Goal: Information Seeking & Learning: Learn about a topic

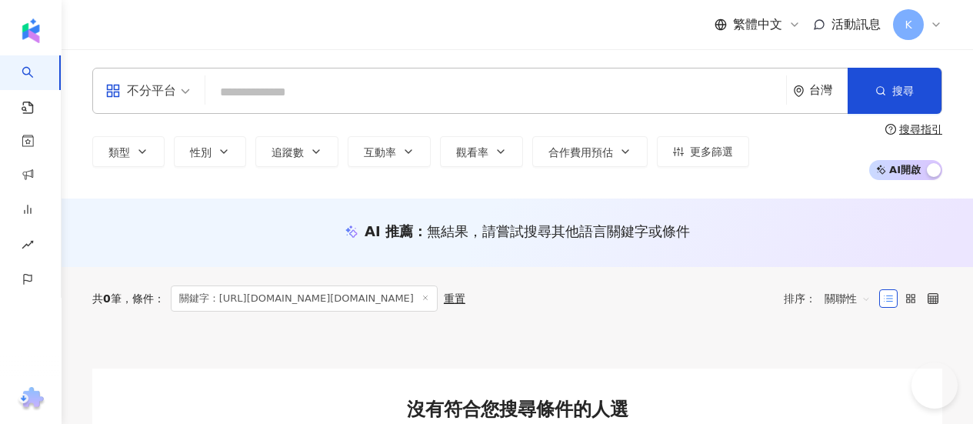
click at [375, 87] on input "search" at bounding box center [496, 92] width 569 height 29
type input "**********"
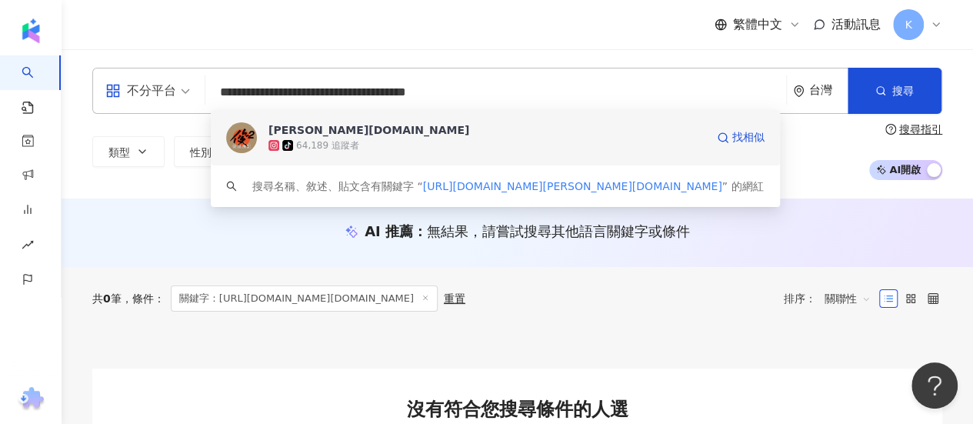
click at [336, 132] on div "[PERSON_NAME][DOMAIN_NAME]" at bounding box center [368, 129] width 201 height 15
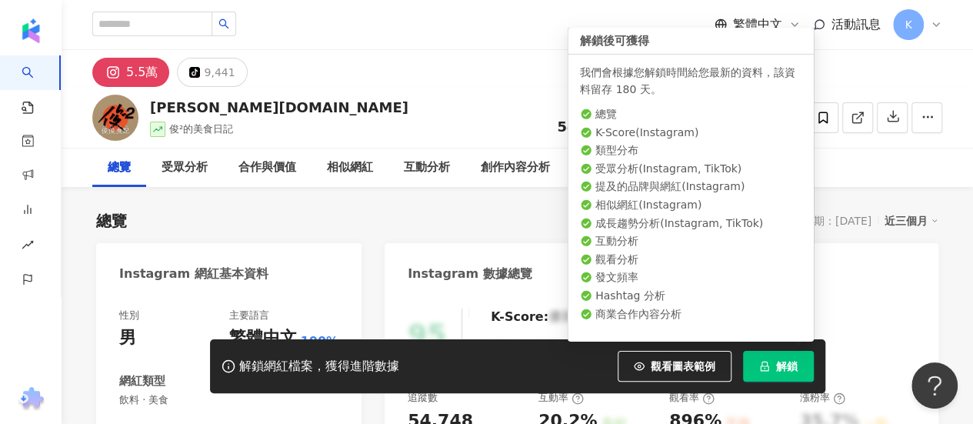
click at [769, 361] on button "解鎖" at bounding box center [778, 366] width 71 height 31
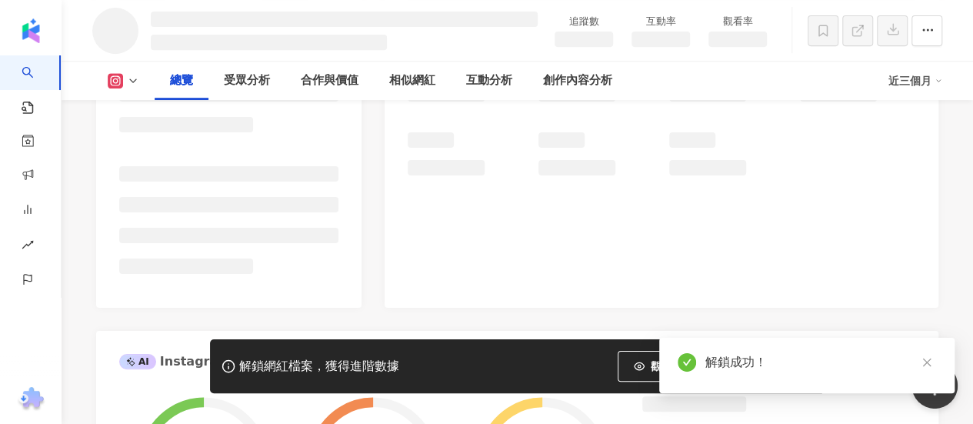
scroll to position [462, 0]
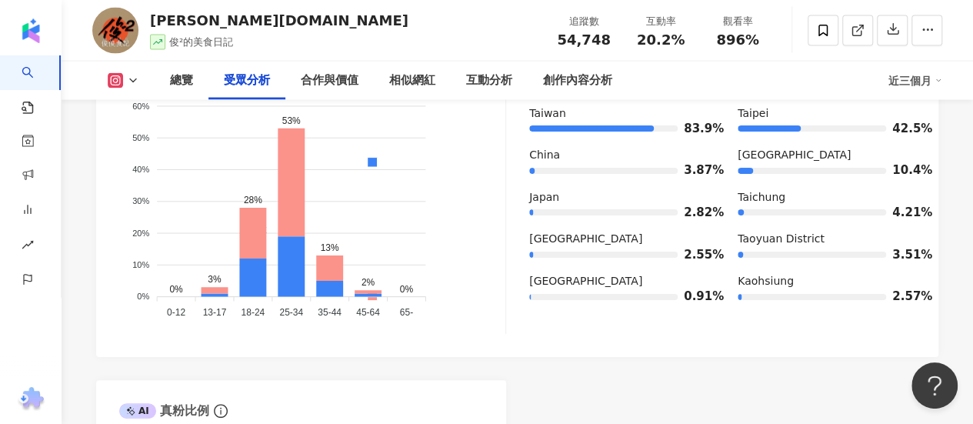
scroll to position [2152, 0]
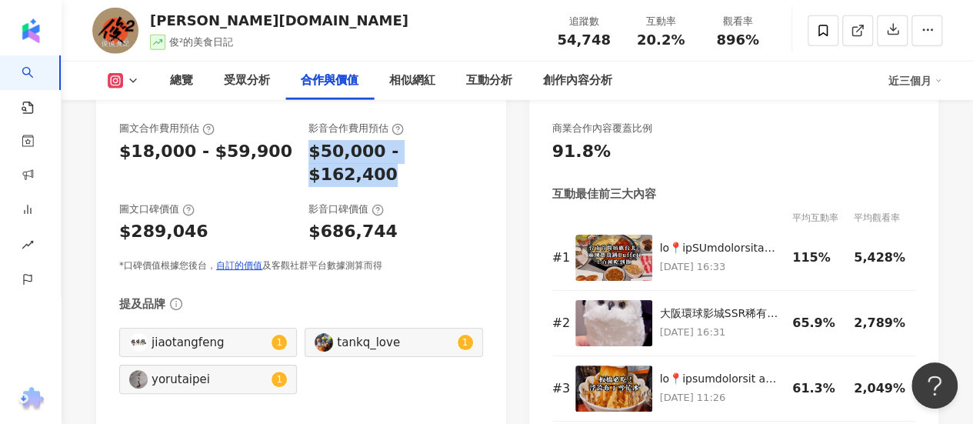
drag, startPoint x: 311, startPoint y: 158, endPoint x: 478, endPoint y: 152, distance: 167.8
click at [478, 152] on div "$50,000 - $162,400" at bounding box center [395, 164] width 174 height 48
copy div "$50,000 - $162,400"
